Goal: Information Seeking & Learning: Check status

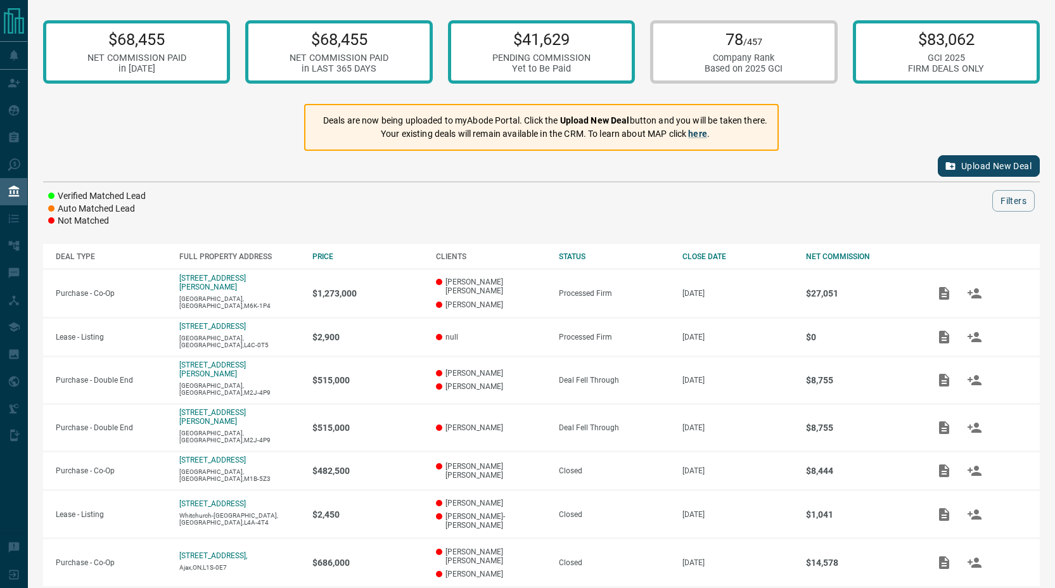
click at [508, 216] on div "Verified Matched Lead Auto Matched Lead Not Matched Filters" at bounding box center [541, 208] width 997 height 37
drag, startPoint x: 396, startPoint y: 210, endPoint x: 188, endPoint y: 90, distance: 240.3
click at [212, 113] on div "$68,455 NET COMMISSION PAID in [DATE] $68,455 NET COMMISSION PAID in LAST 365 D…" at bounding box center [542, 395] width 1028 height 790
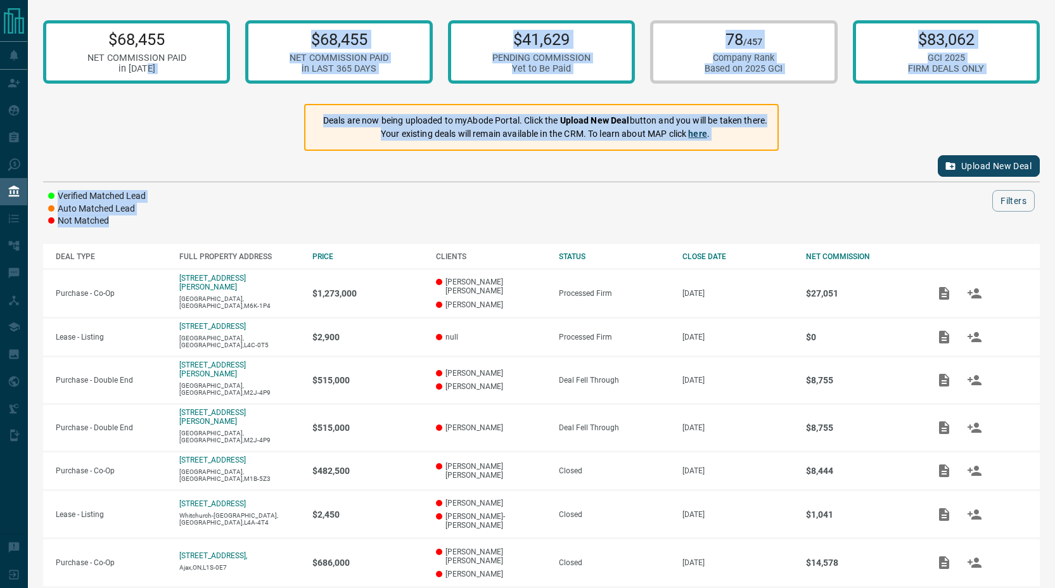
click at [158, 124] on div "$68,455 NET COMMISSION PAID in [DATE] $68,455 NET COMMISSION PAID in LAST 365 D…" at bounding box center [542, 395] width 1028 height 790
